Goal: Use online tool/utility: Utilize a website feature to perform a specific function

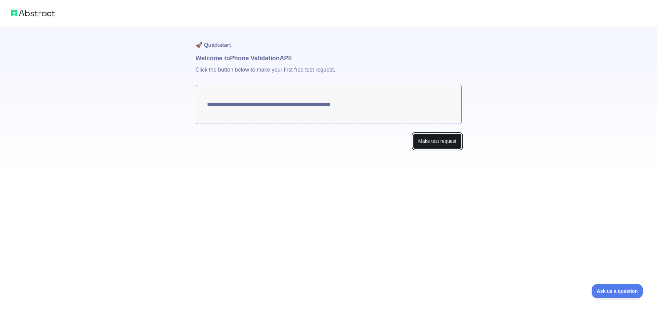
click at [438, 140] on button "Make test request" at bounding box center [437, 140] width 48 height 15
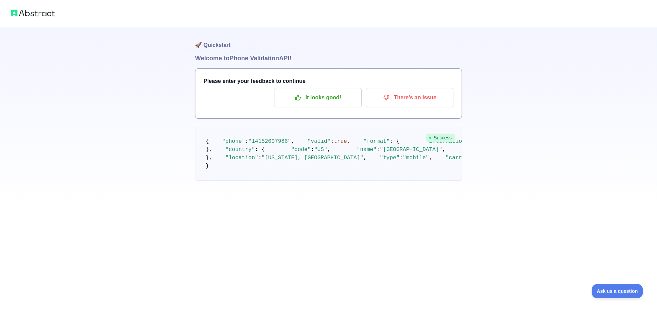
click at [29, 18] on div at bounding box center [328, 13] width 657 height 27
click at [34, 11] on img at bounding box center [33, 13] width 44 height 10
click at [15, 15] on img at bounding box center [33, 13] width 44 height 10
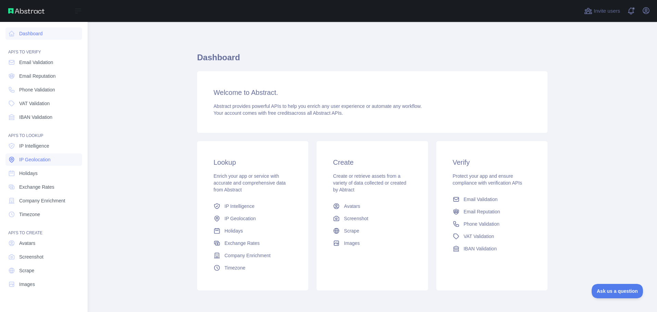
click at [33, 158] on span "IP Geolocation" at bounding box center [34, 159] width 31 height 7
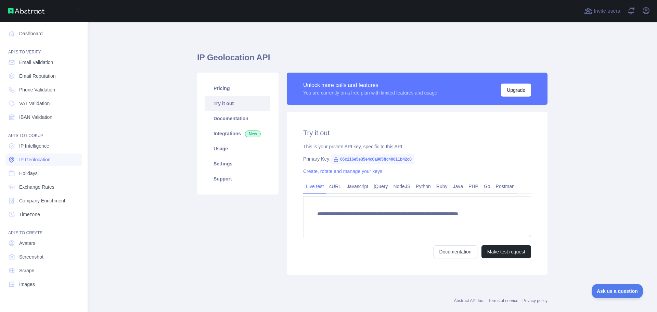
type textarea "**********"
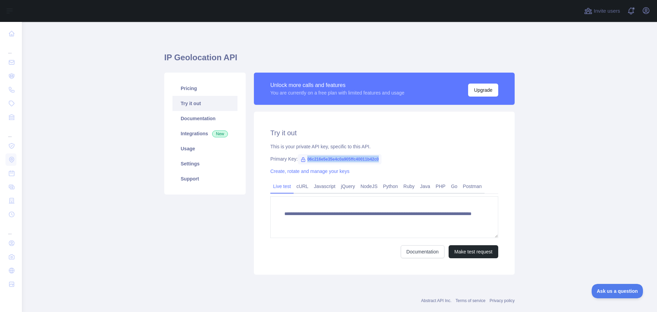
drag, startPoint x: 303, startPoint y: 158, endPoint x: 379, endPoint y: 158, distance: 76.0
click at [379, 158] on div "Primary Key: 06c216e5e35e4c0a905ffc40011b42c0" at bounding box center [384, 158] width 228 height 7
copy span "06c216e5e35e4c0a905ffc40011b42c0"
click at [395, 186] on link "Python" at bounding box center [390, 186] width 21 height 11
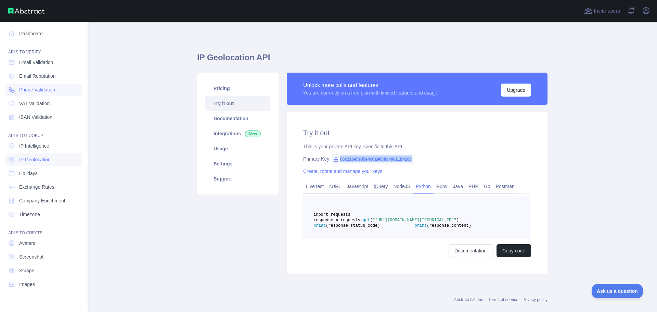
click at [41, 88] on span "Phone Validation" at bounding box center [37, 89] width 36 height 7
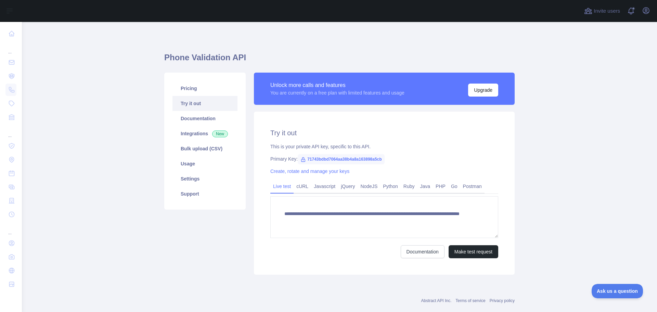
click at [190, 104] on link "Try it out" at bounding box center [205, 103] width 65 height 15
drag, startPoint x: 304, startPoint y: 157, endPoint x: 380, endPoint y: 157, distance: 76.0
click at [380, 157] on span "71743bdbd7064aa38b4a8a163898a5cb" at bounding box center [341, 159] width 87 height 10
copy span "71743bdbd7064aa38b4a8a163898a5cb"
